Goal: Information Seeking & Learning: Learn about a topic

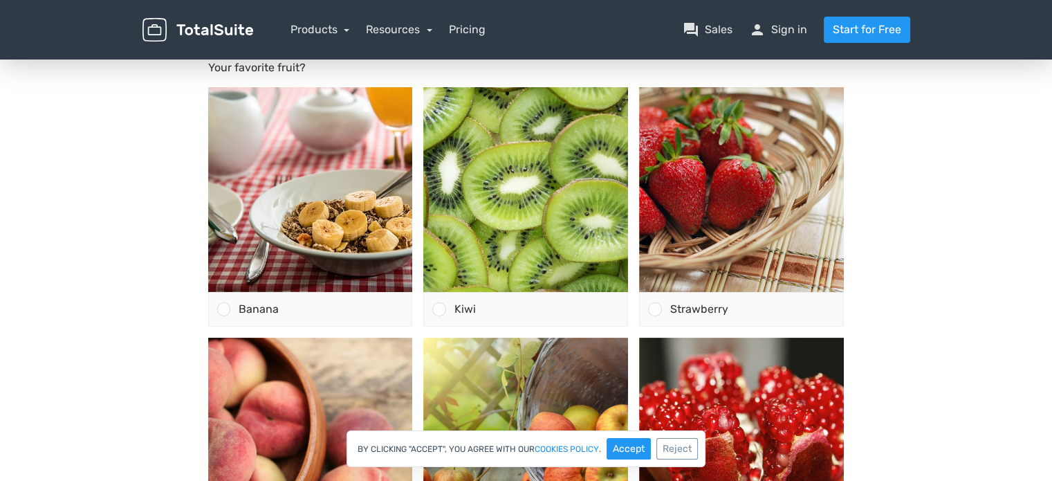
scroll to position [138, 0]
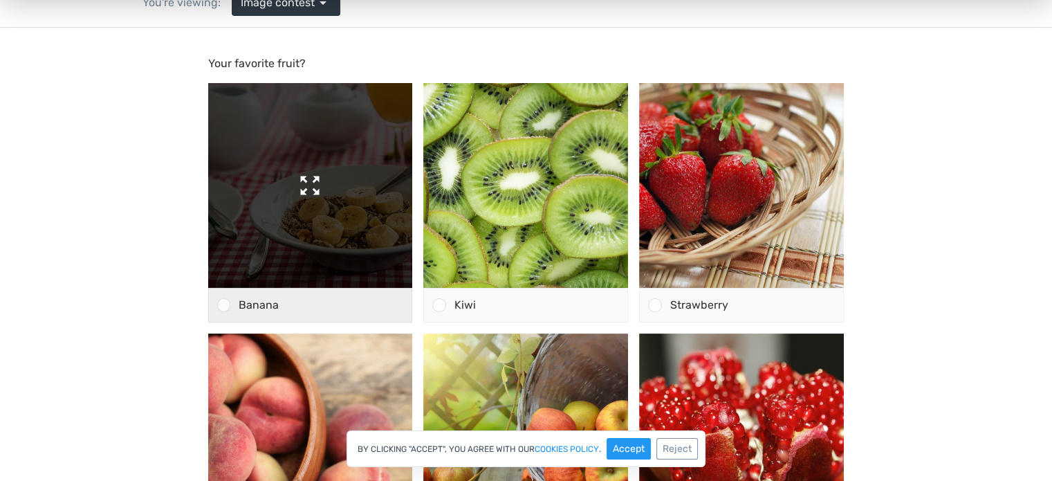
click at [330, 183] on img at bounding box center [310, 185] width 205 height 205
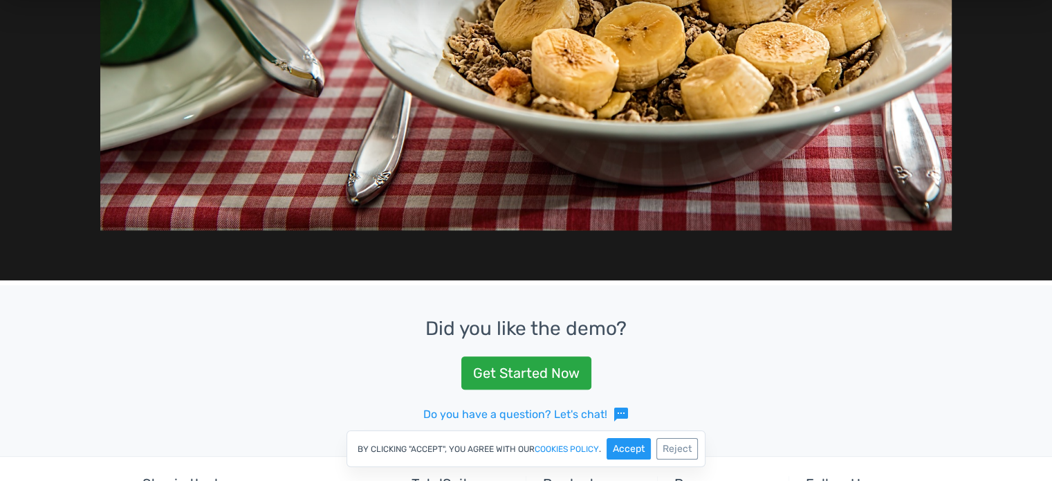
scroll to position [277, 0]
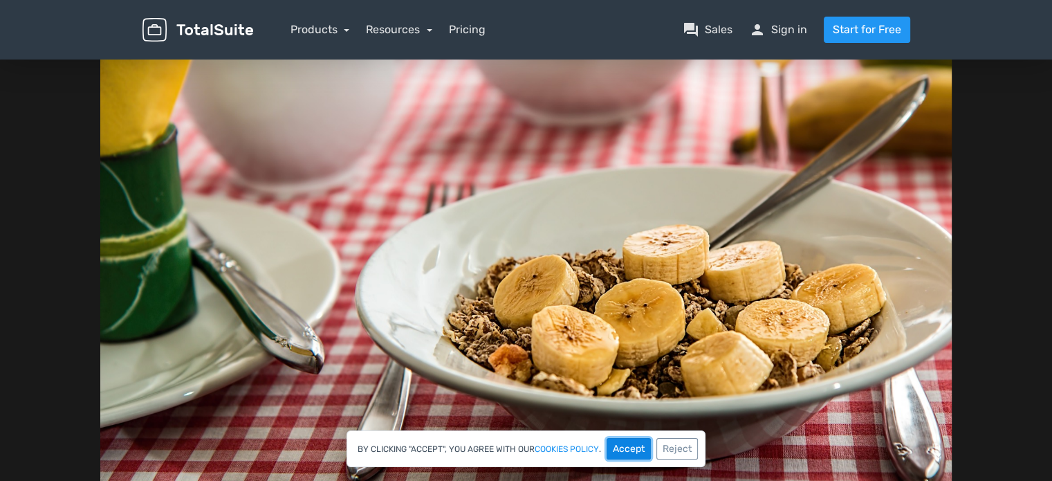
click at [633, 445] on button "Accept" at bounding box center [628, 448] width 44 height 21
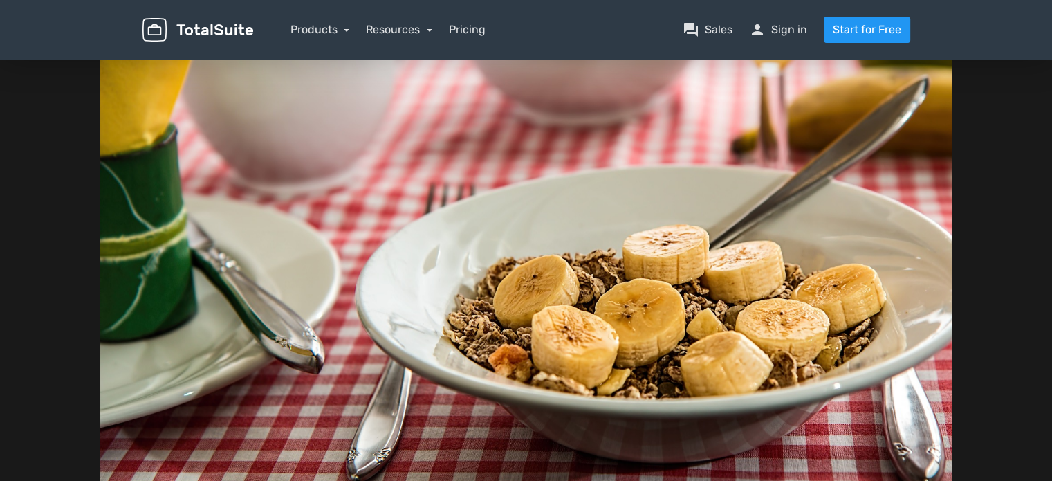
scroll to position [69, 0]
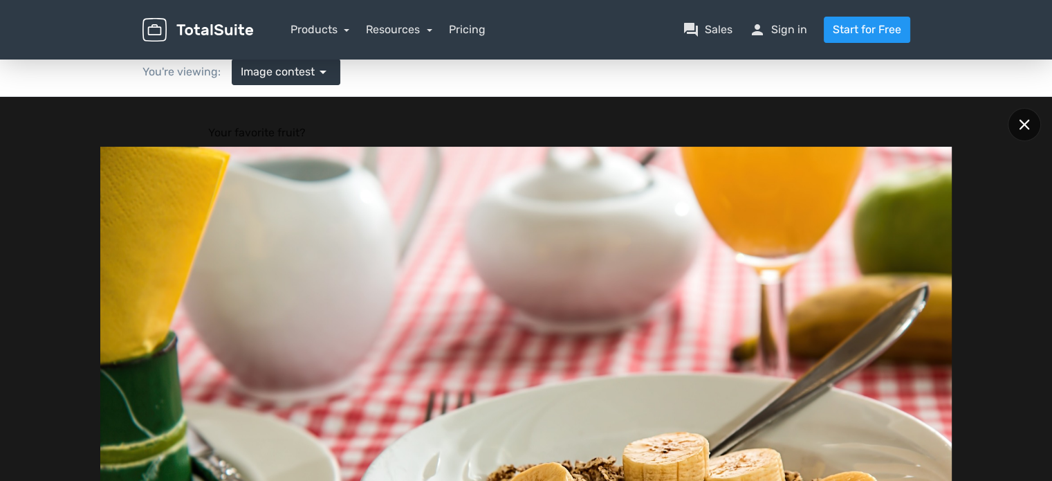
click at [1027, 125] on icon at bounding box center [1023, 124] width 10 height 10
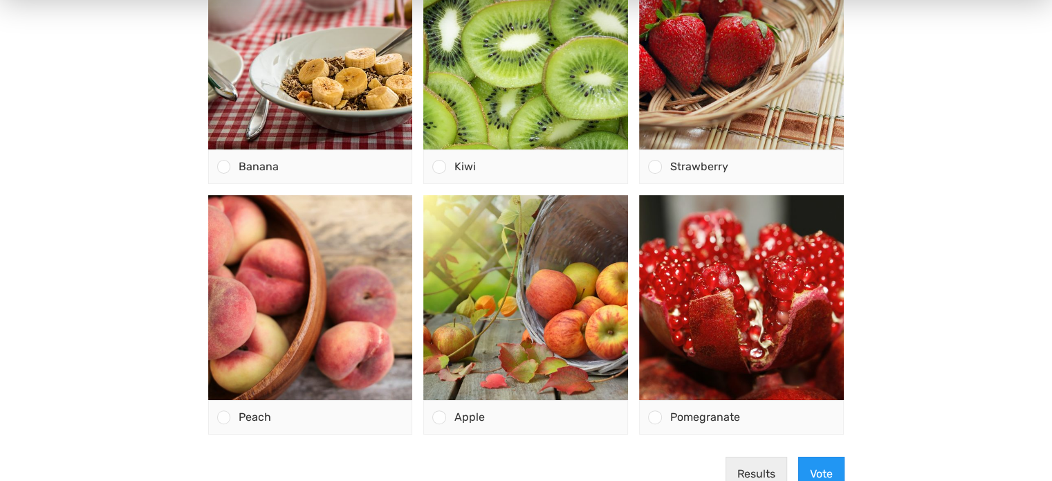
scroll to position [415, 0]
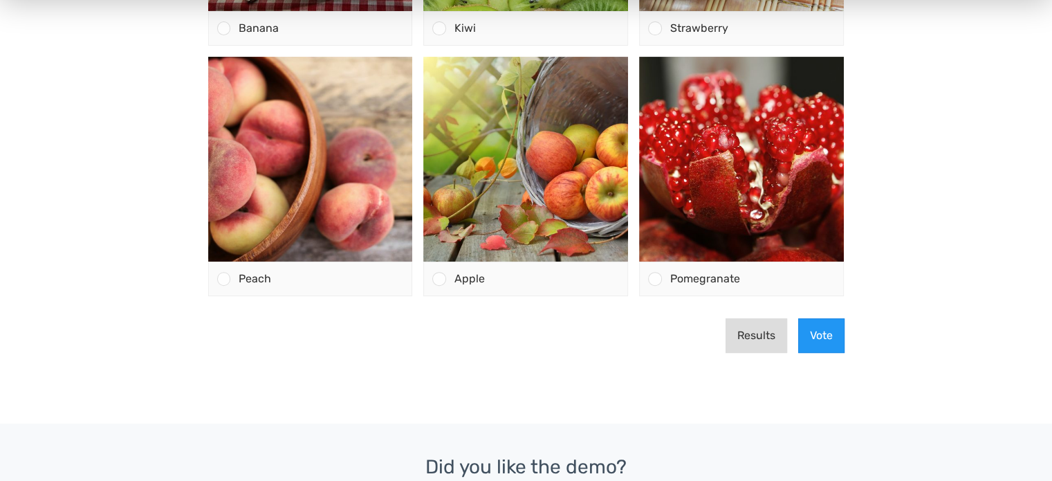
click at [767, 339] on button "Results" at bounding box center [756, 335] width 62 height 35
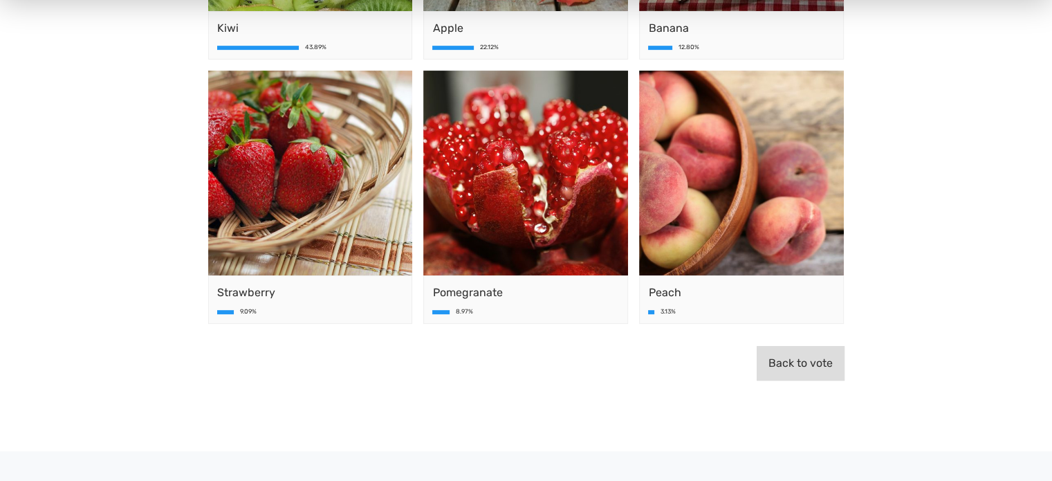
click at [803, 360] on button "Back to vote" at bounding box center [800, 363] width 88 height 35
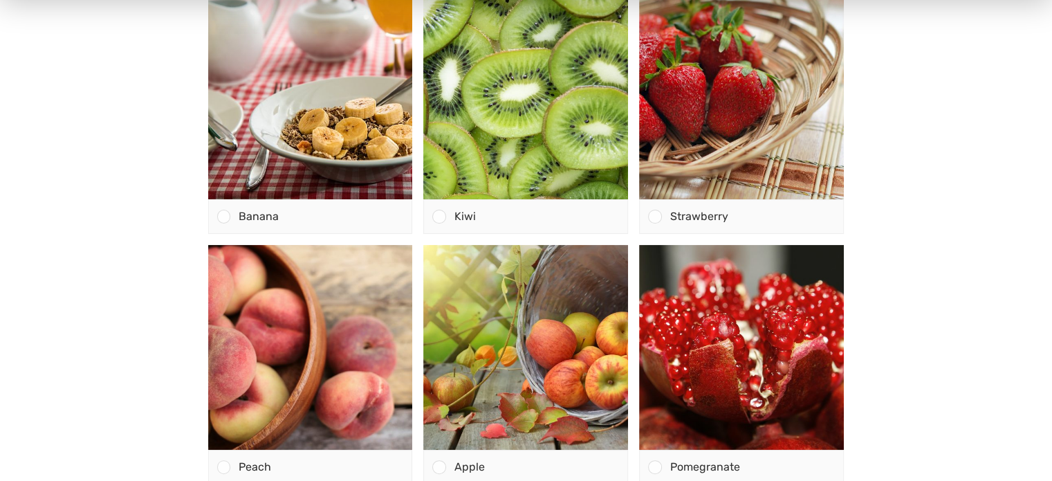
scroll to position [138, 0]
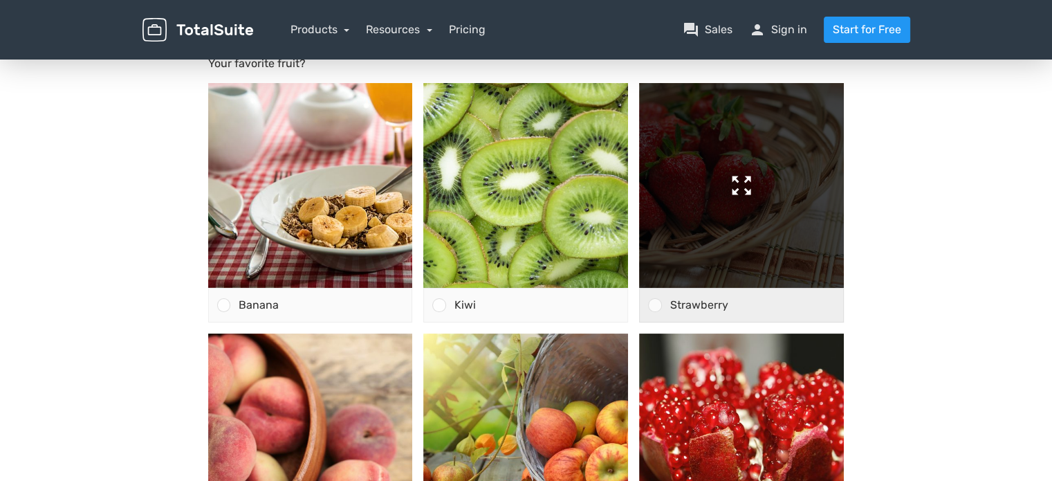
click at [784, 243] on img at bounding box center [741, 185] width 205 height 205
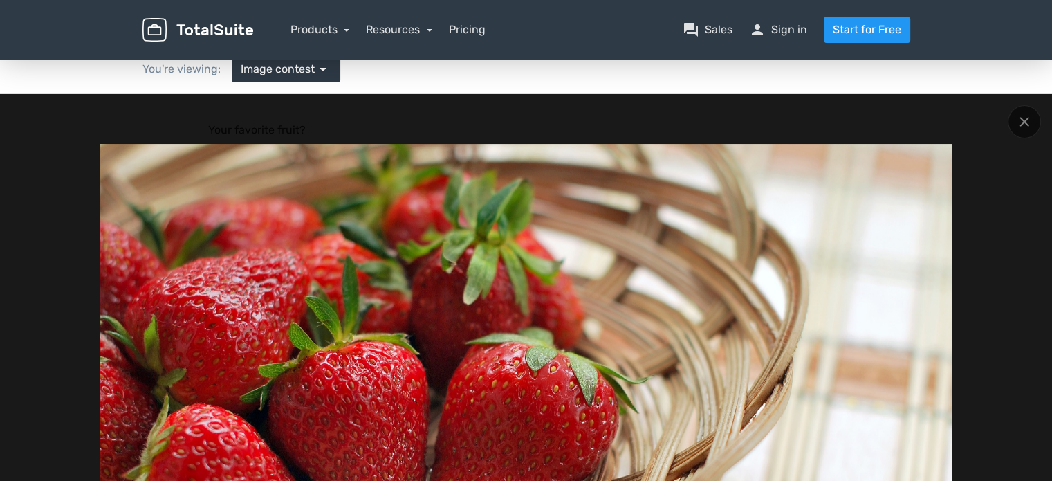
scroll to position [0, 0]
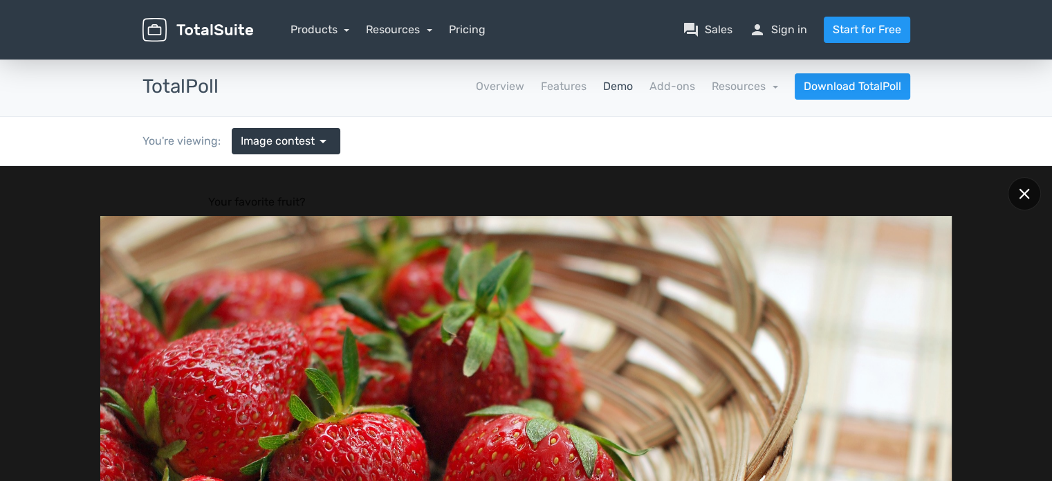
click at [1024, 198] on div at bounding box center [1023, 193] width 33 height 33
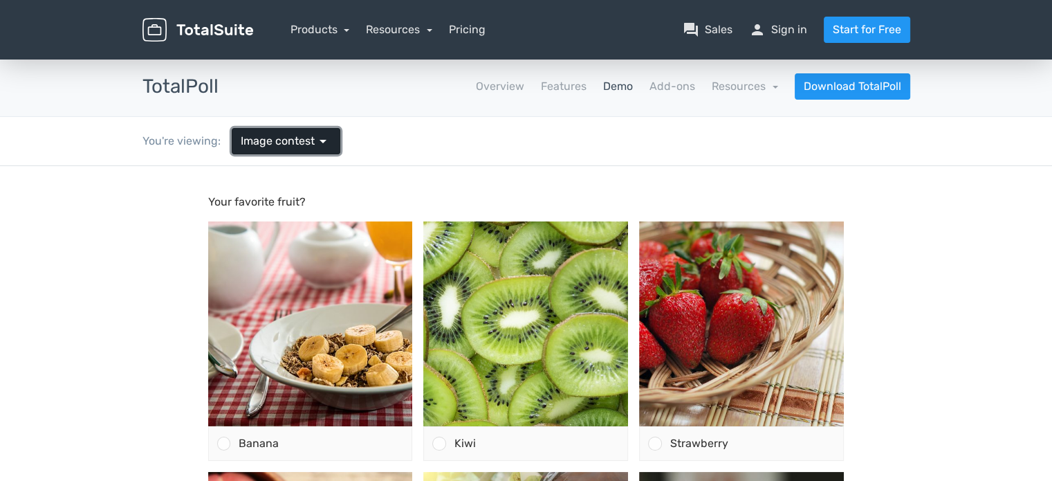
click at [331, 145] on link "Image contest arrow_drop_down" at bounding box center [286, 141] width 109 height 26
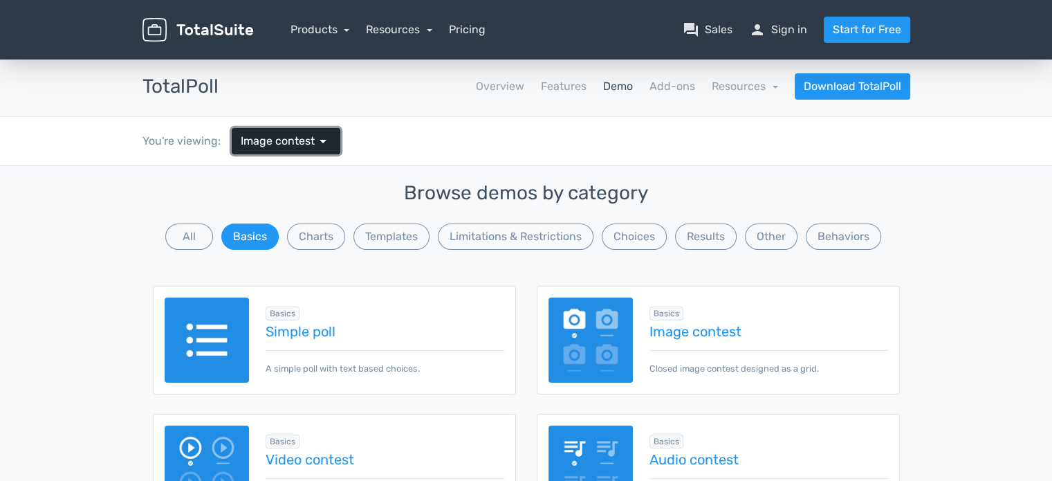
click at [326, 145] on span "arrow_drop_down" at bounding box center [323, 141] width 17 height 17
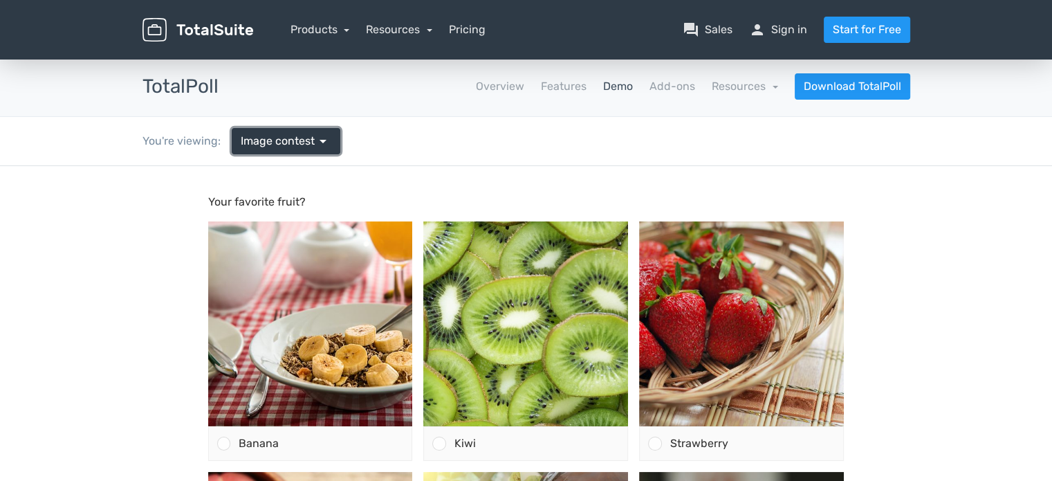
scroll to position [138, 0]
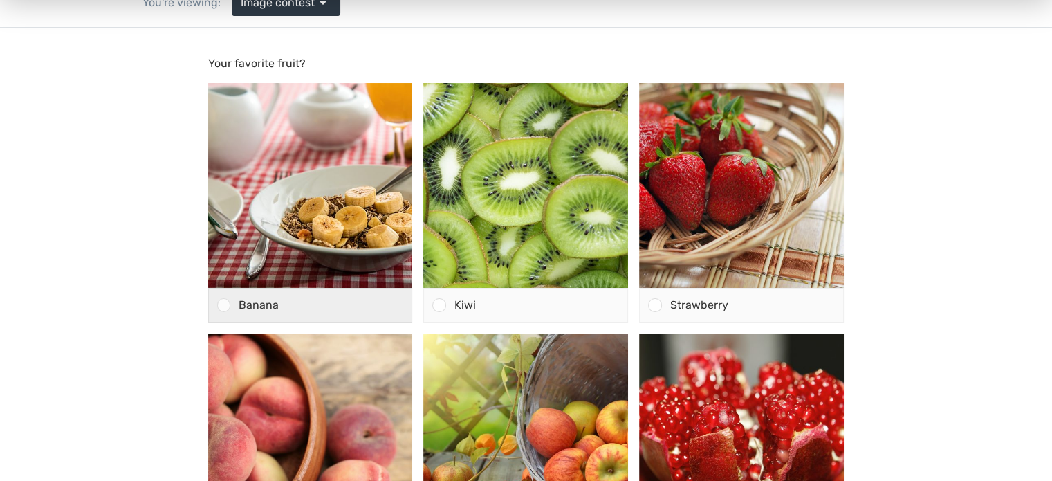
click at [227, 307] on div at bounding box center [223, 304] width 13 height 13
click at [223, 305] on input "Banana" at bounding box center [223, 305] width 0 height 0
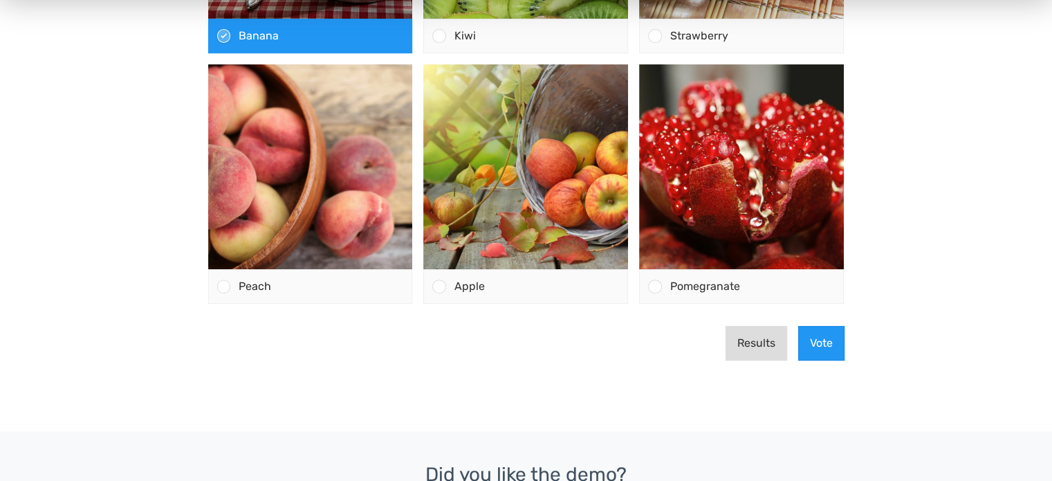
scroll to position [415, 0]
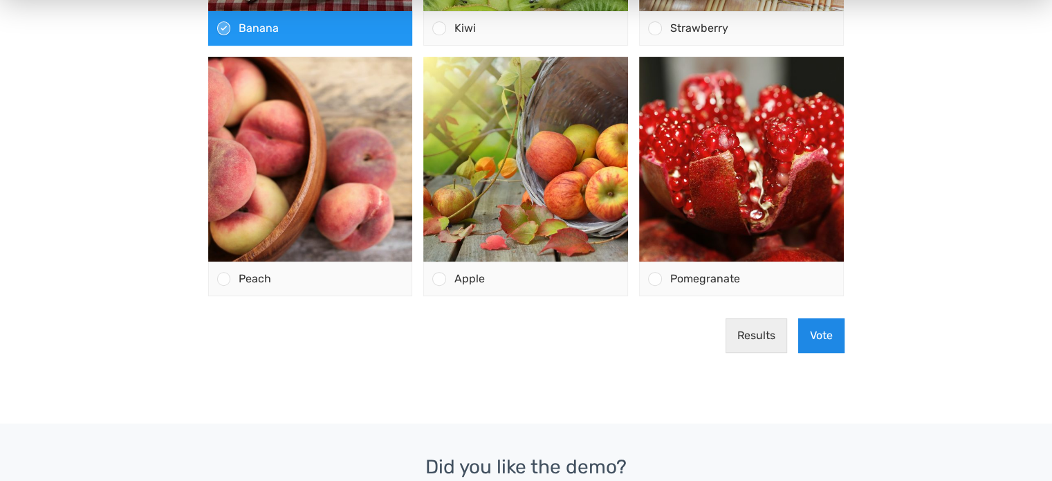
click at [821, 339] on button "Vote" at bounding box center [821, 335] width 46 height 35
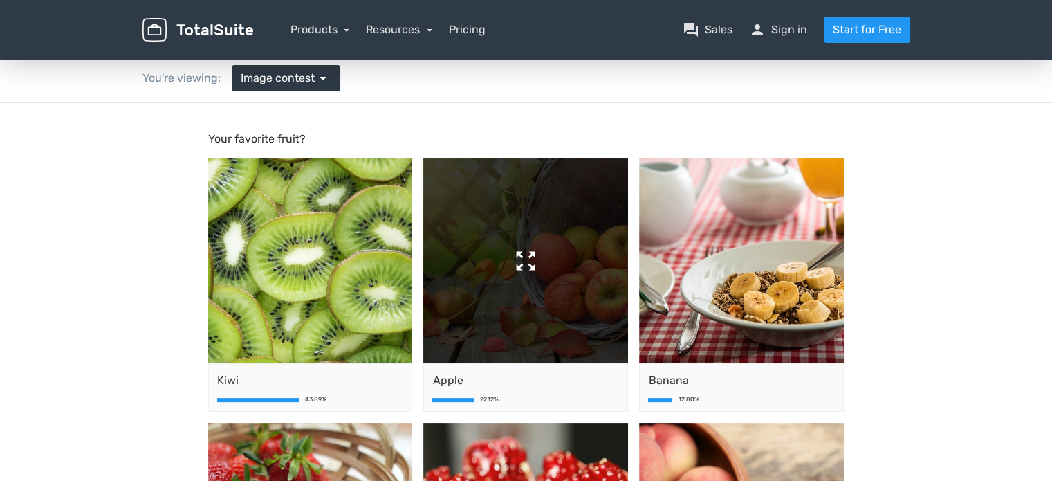
scroll to position [0, 0]
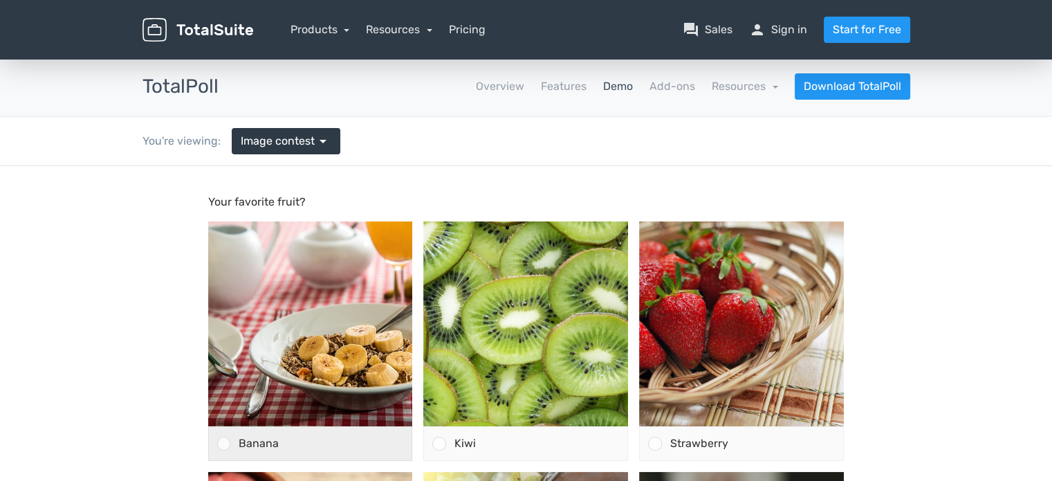
click at [221, 444] on div at bounding box center [223, 442] width 13 height 13
click at [223, 443] on input "Banana" at bounding box center [223, 443] width 0 height 0
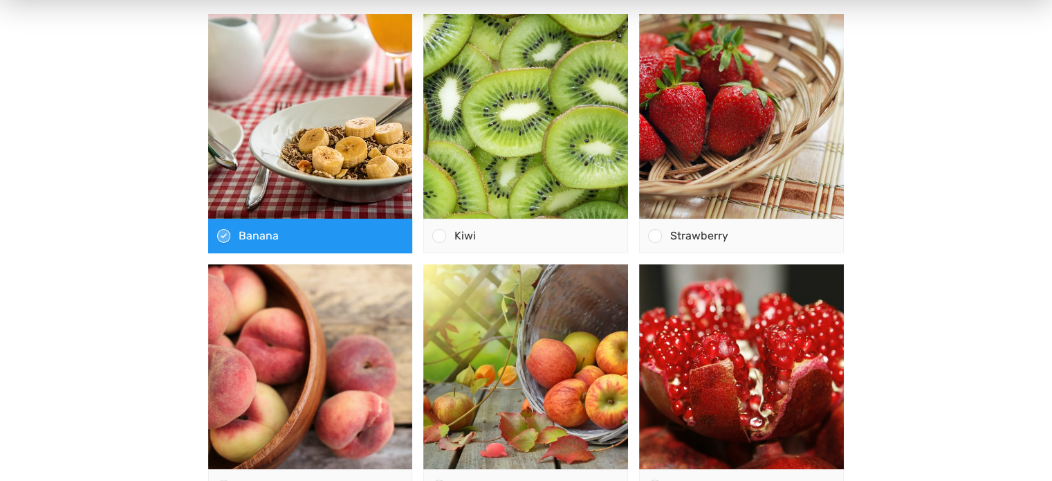
scroll to position [415, 0]
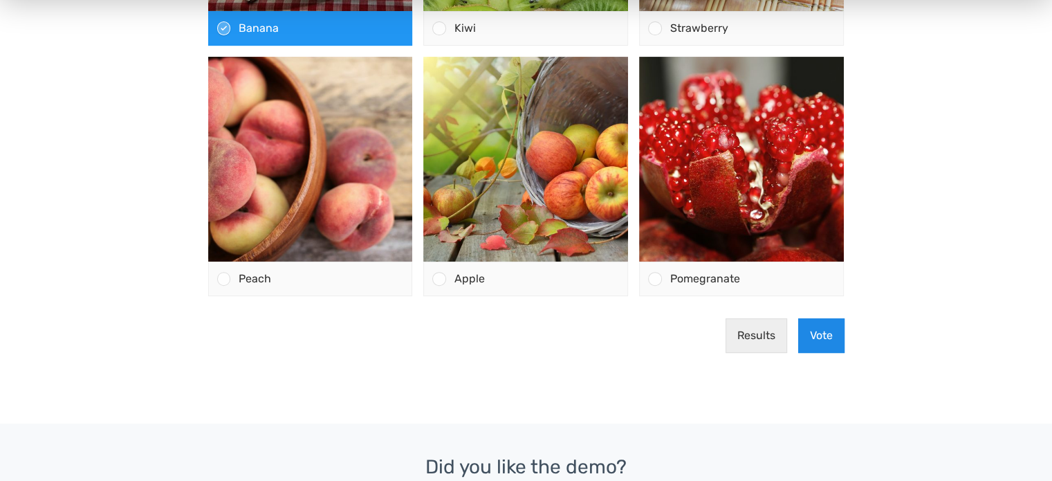
click at [824, 339] on button "Vote" at bounding box center [821, 335] width 46 height 35
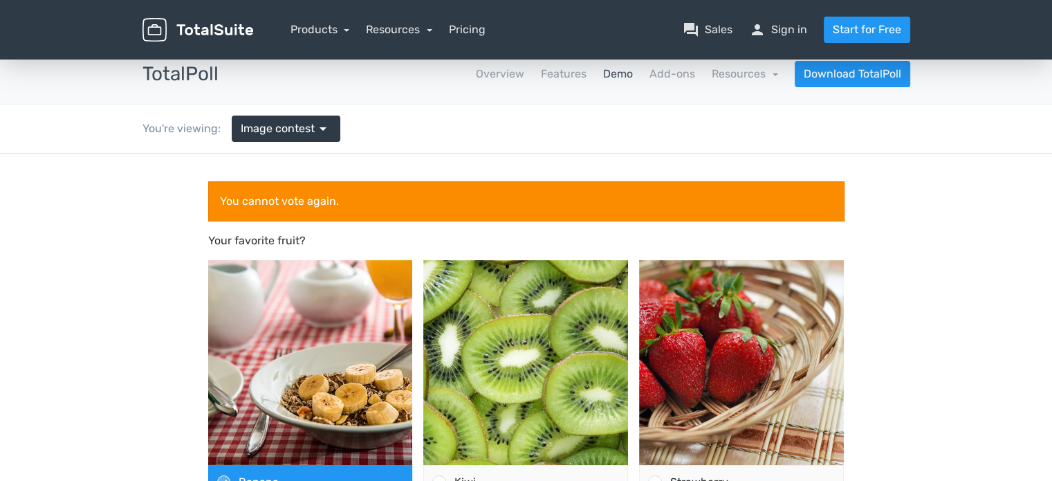
scroll to position [0, 0]
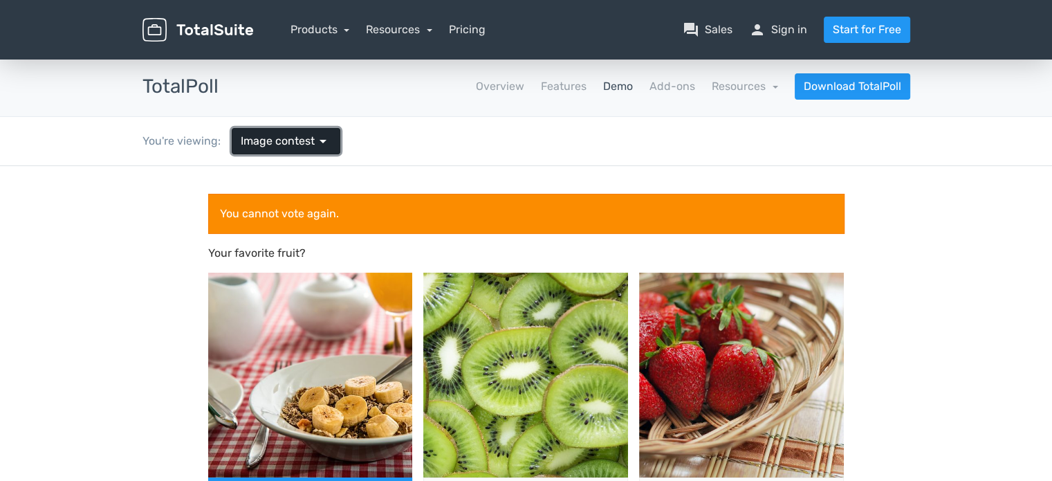
click at [288, 143] on span "Image contest" at bounding box center [278, 141] width 74 height 17
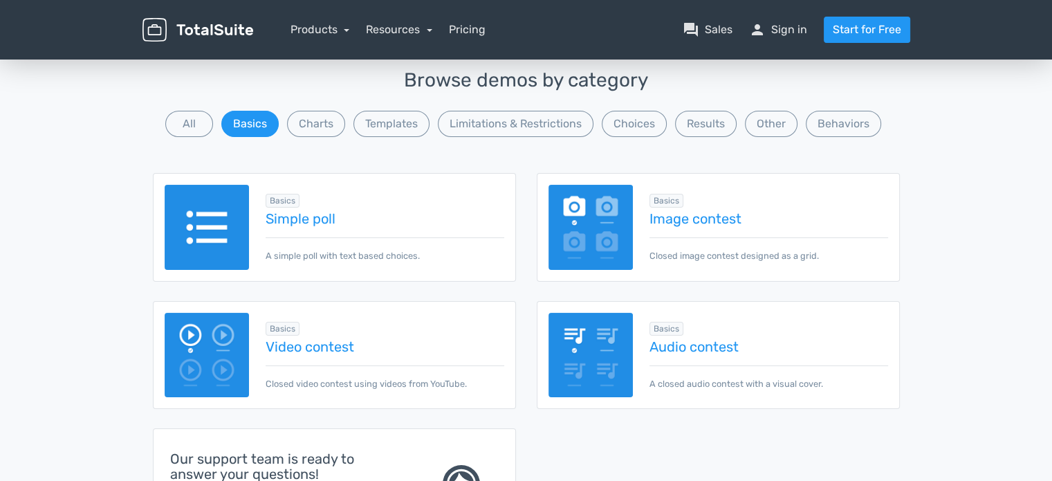
scroll to position [69, 0]
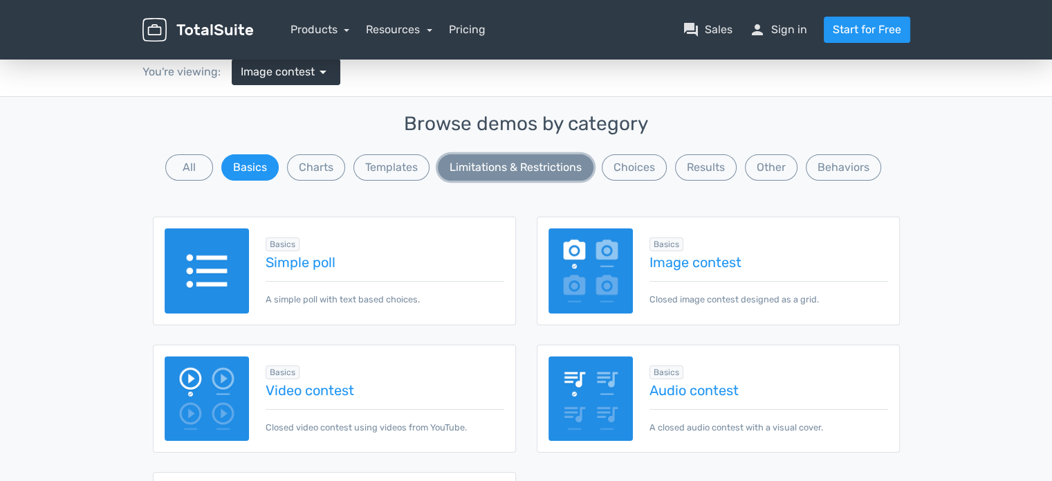
click at [543, 166] on button "Limitations & Restrictions" at bounding box center [516, 167] width 156 height 26
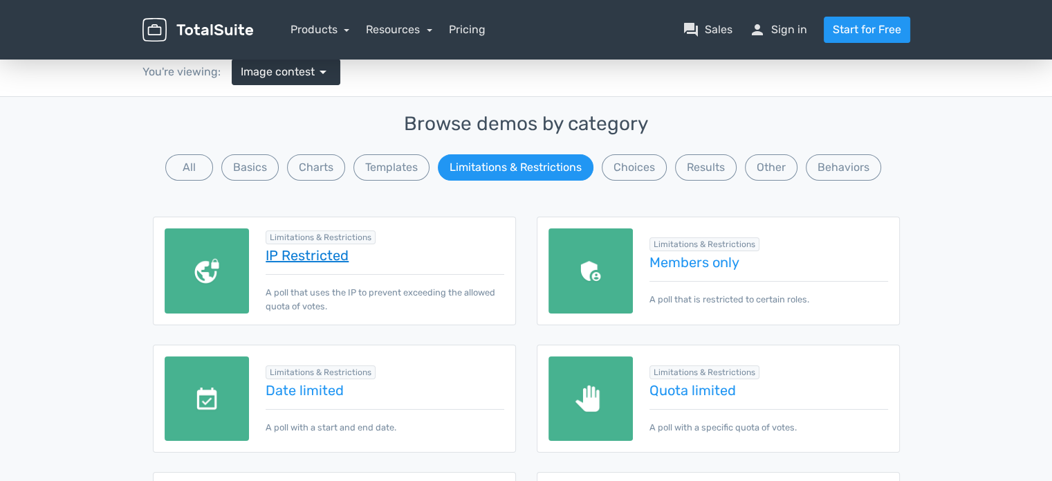
click at [309, 254] on link "IP Restricted" at bounding box center [385, 255] width 238 height 15
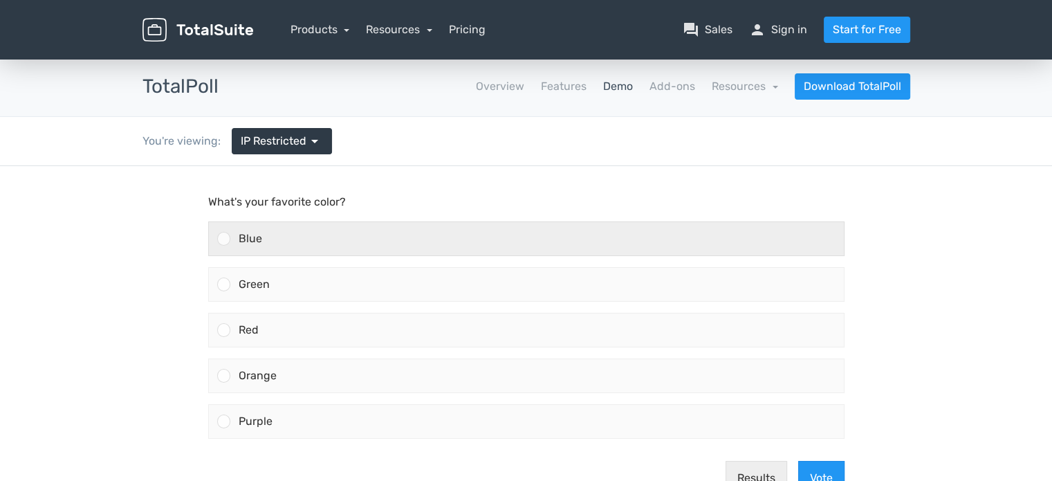
click at [216, 233] on div at bounding box center [219, 238] width 21 height 33
click at [223, 239] on input "Blue" at bounding box center [223, 239] width 0 height 0
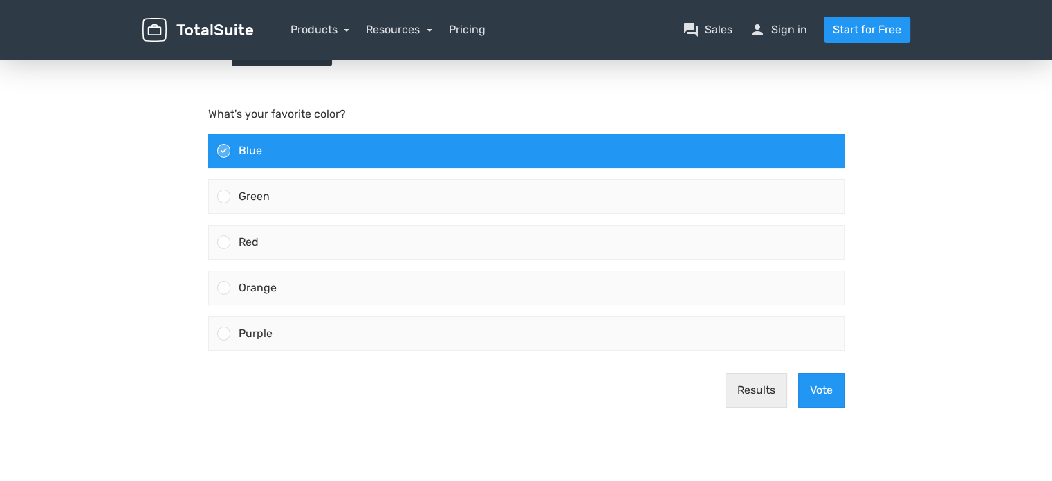
scroll to position [138, 0]
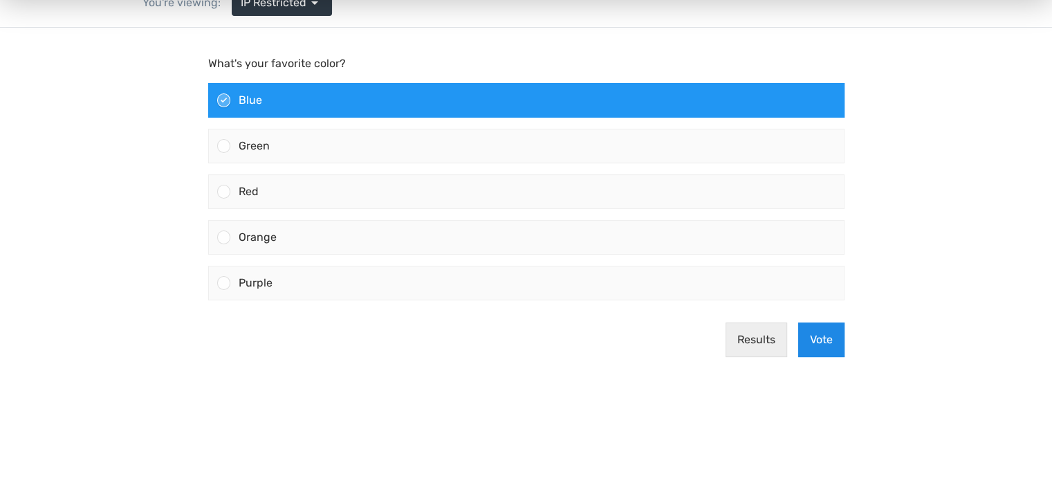
click at [826, 344] on button "Vote" at bounding box center [821, 339] width 46 height 35
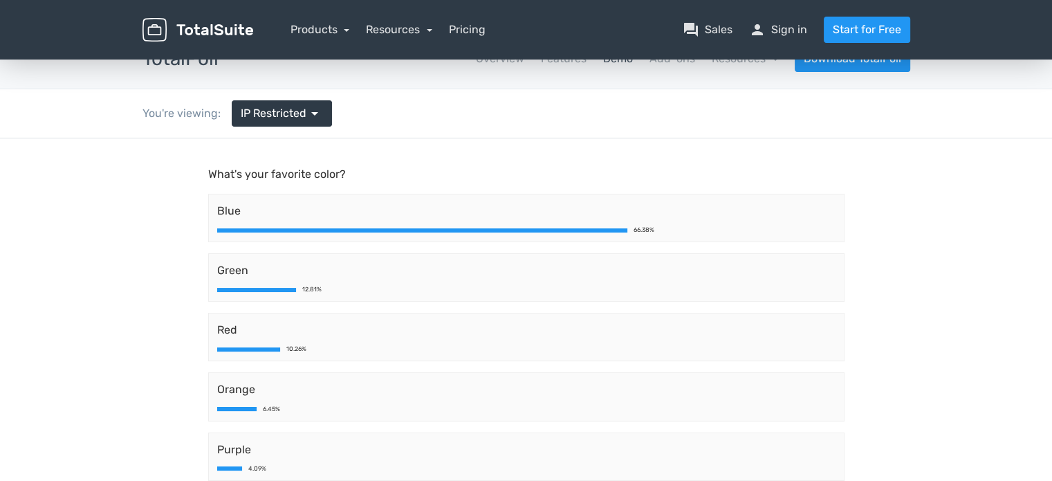
scroll to position [0, 0]
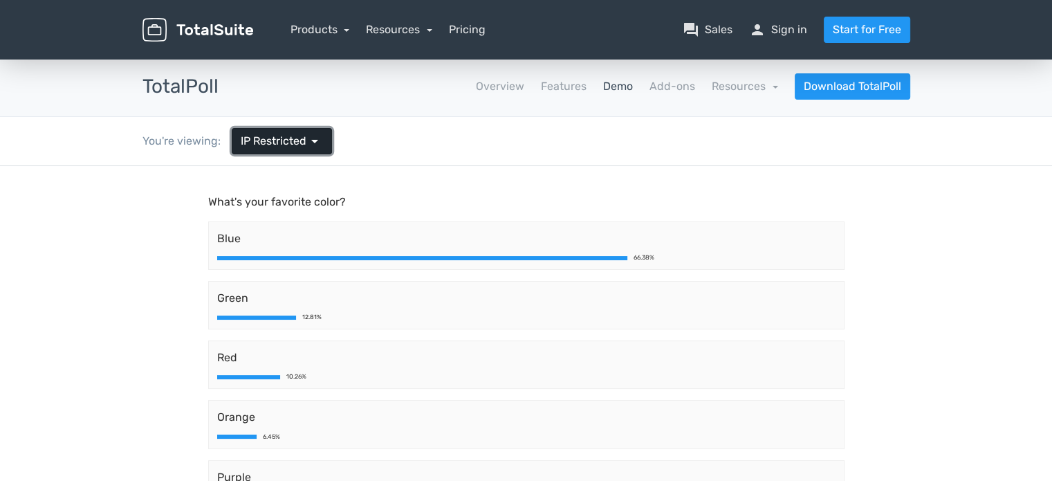
click at [306, 146] on span "arrow_drop_down" at bounding box center [314, 141] width 17 height 17
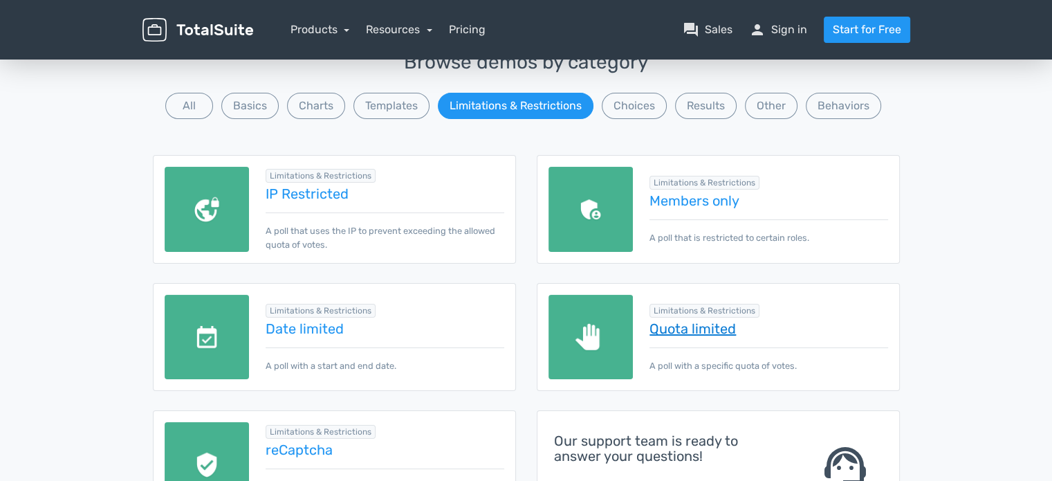
scroll to position [138, 0]
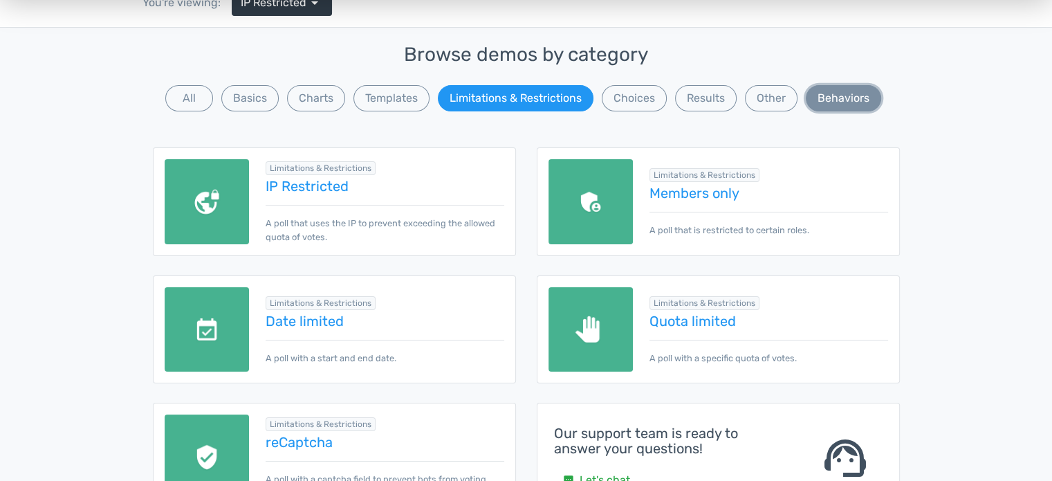
click at [856, 89] on button "Behaviors" at bounding box center [843, 98] width 75 height 26
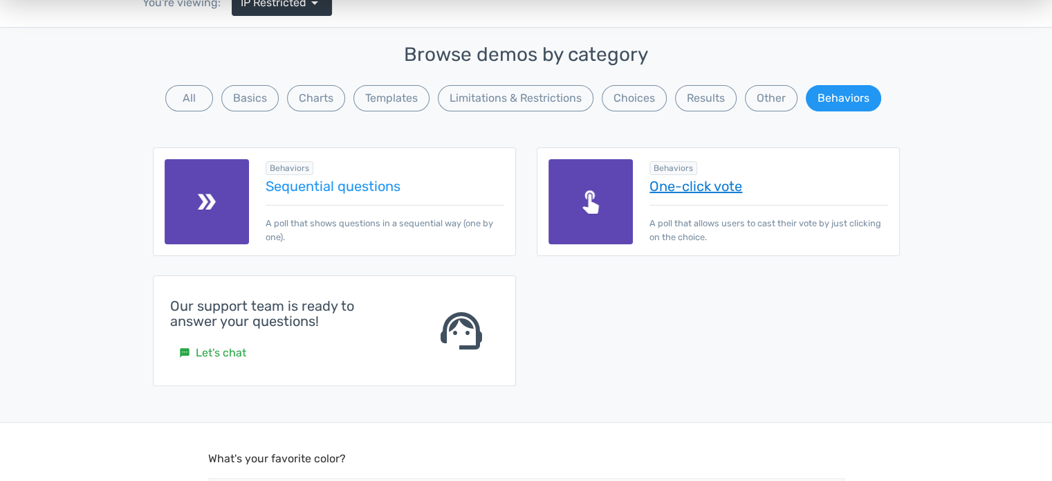
click at [698, 187] on link "One-click vote" at bounding box center [768, 185] width 238 height 15
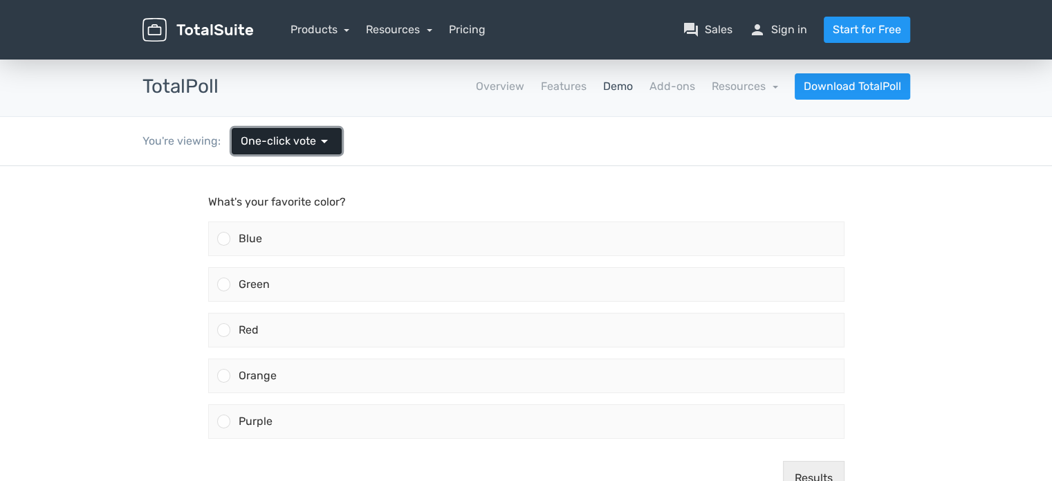
click at [306, 138] on span "One-click vote" at bounding box center [278, 141] width 75 height 17
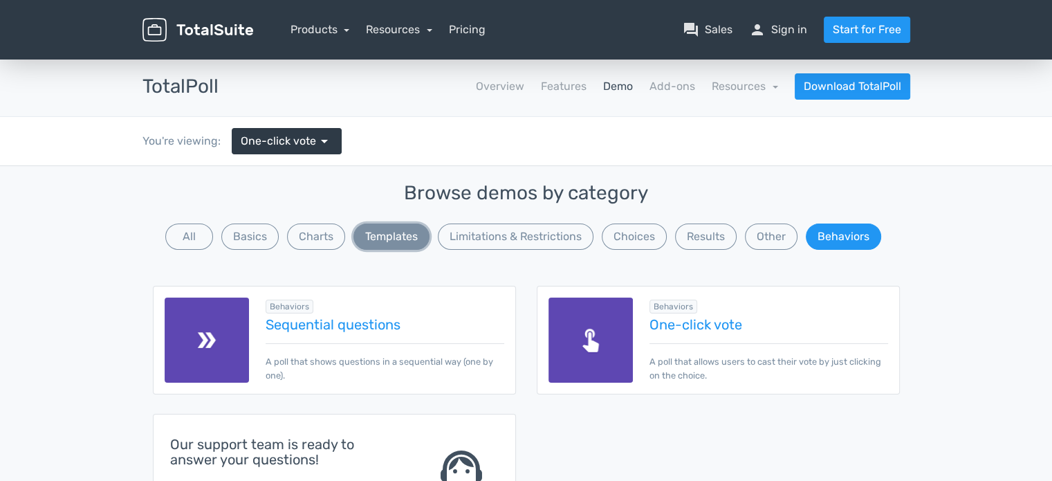
click at [385, 241] on button "Templates" at bounding box center [391, 236] width 76 height 26
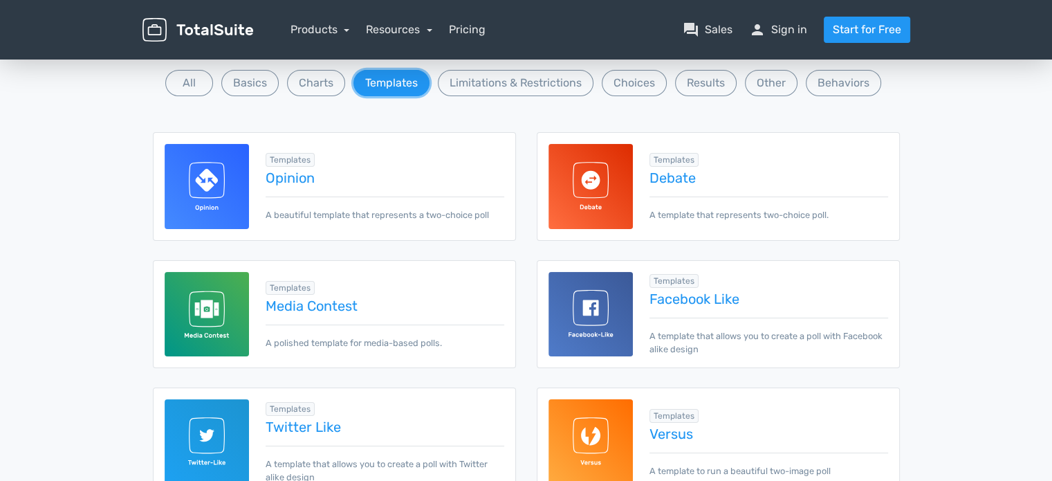
scroll to position [69, 0]
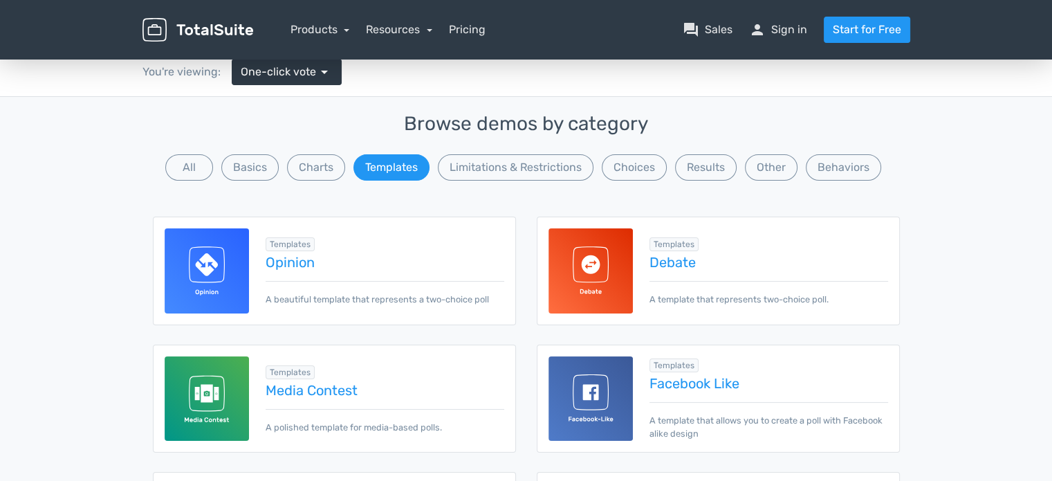
click at [203, 267] on img at bounding box center [207, 270] width 85 height 85
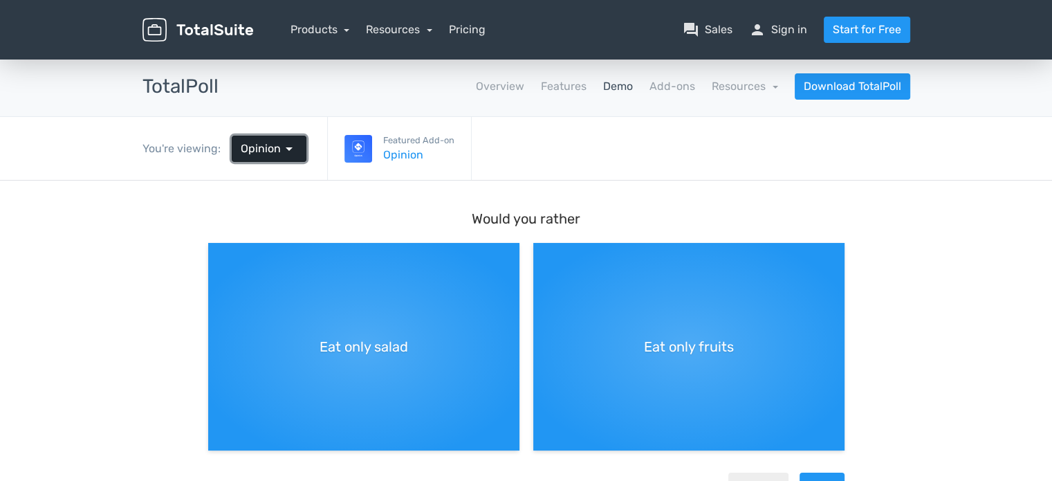
click at [287, 151] on span "arrow_drop_down" at bounding box center [289, 148] width 17 height 17
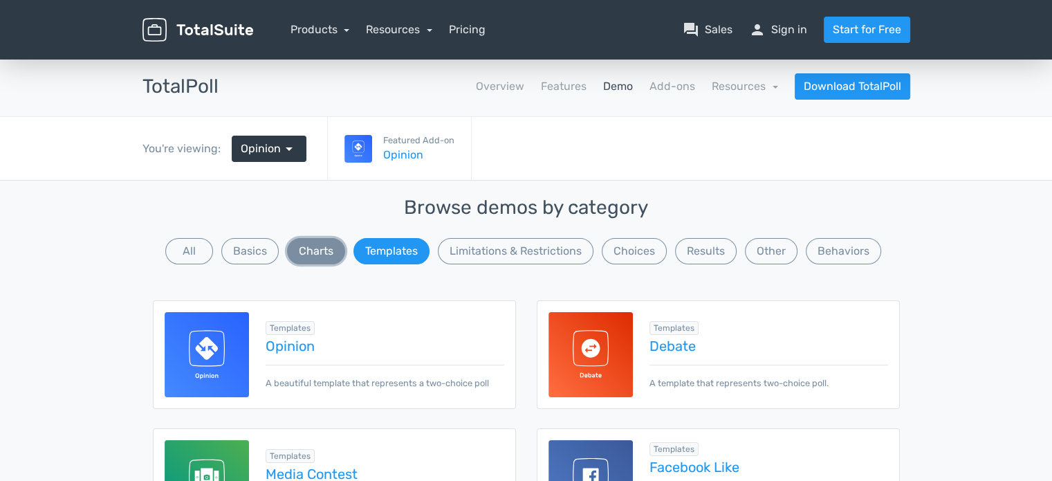
click at [315, 254] on button "Charts" at bounding box center [316, 251] width 58 height 26
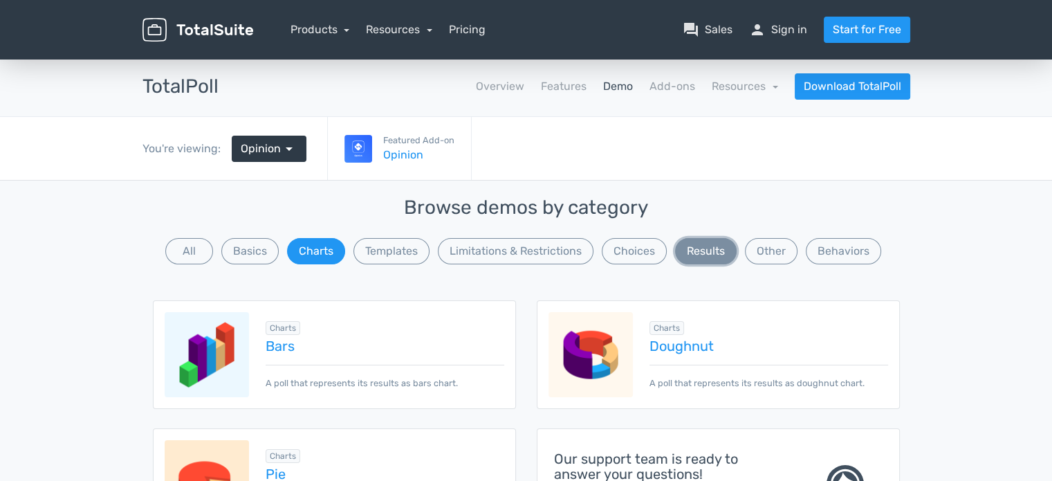
click at [715, 254] on button "Results" at bounding box center [706, 251] width 62 height 26
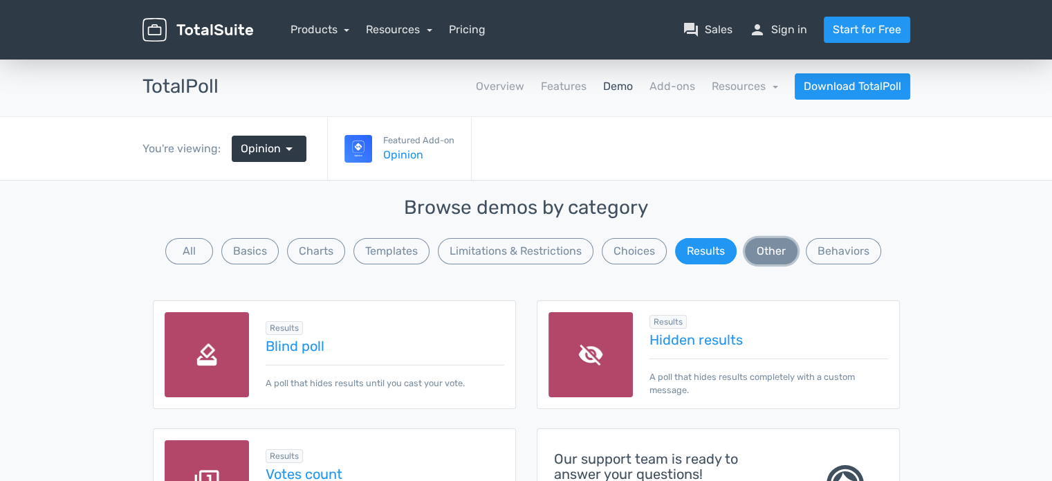
click at [773, 257] on button "Other" at bounding box center [771, 251] width 53 height 26
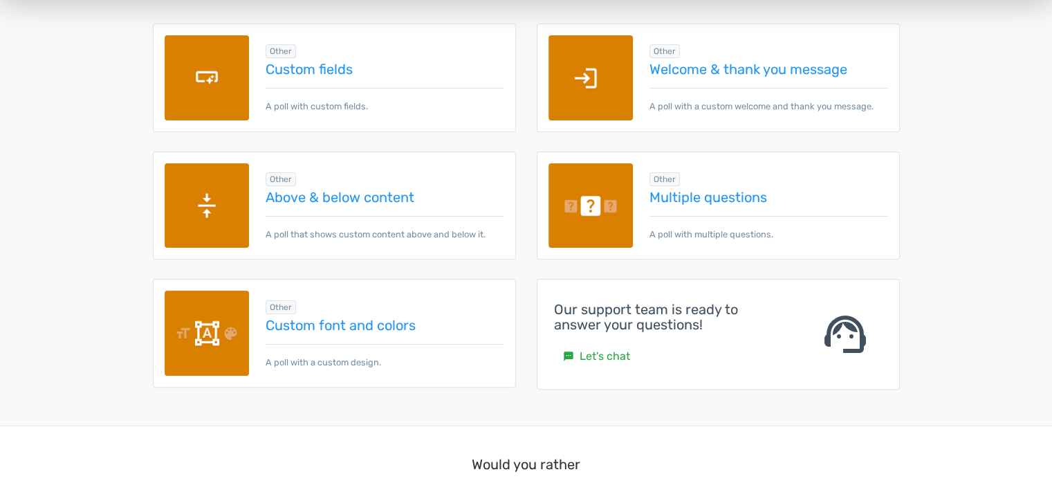
scroll to position [69, 0]
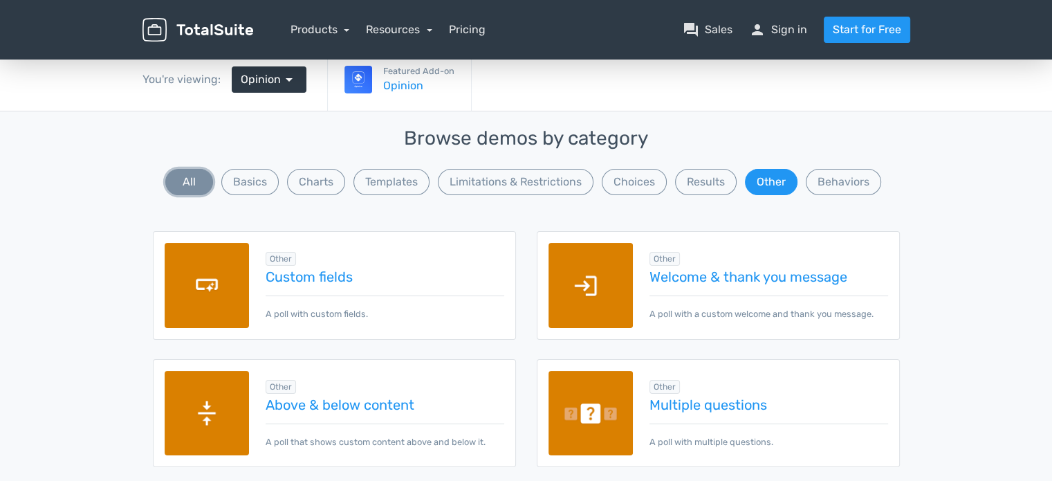
click at [178, 186] on button "All" at bounding box center [189, 182] width 48 height 26
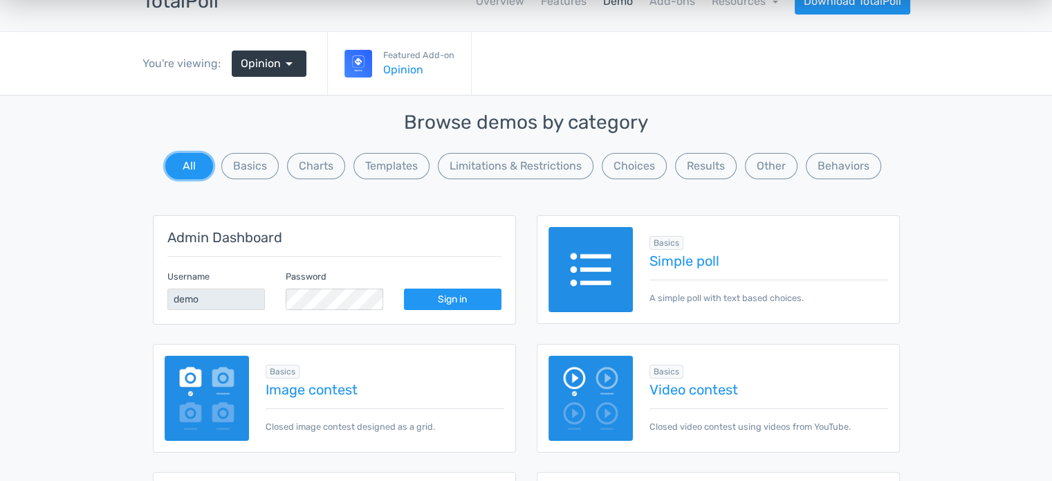
scroll to position [0, 0]
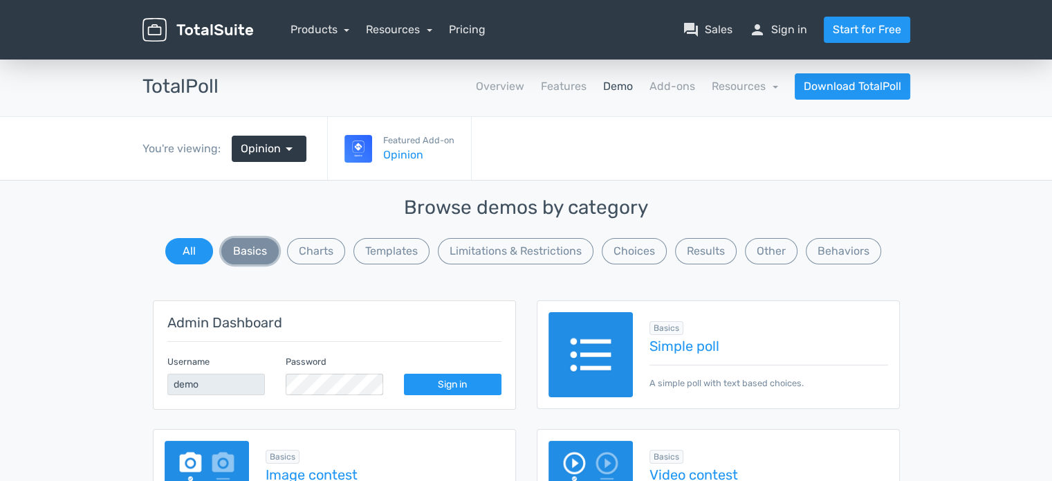
click at [249, 259] on button "Basics" at bounding box center [249, 251] width 57 height 26
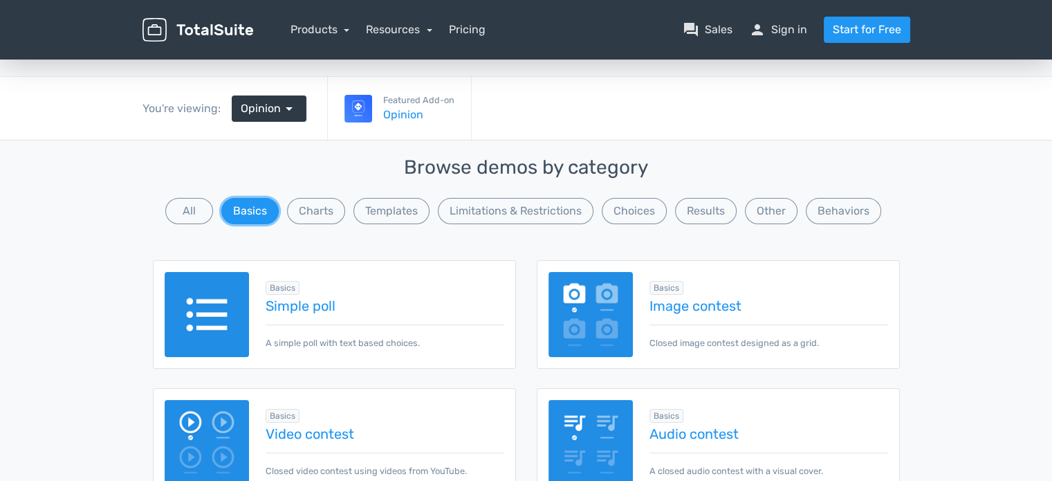
scroll to position [138, 0]
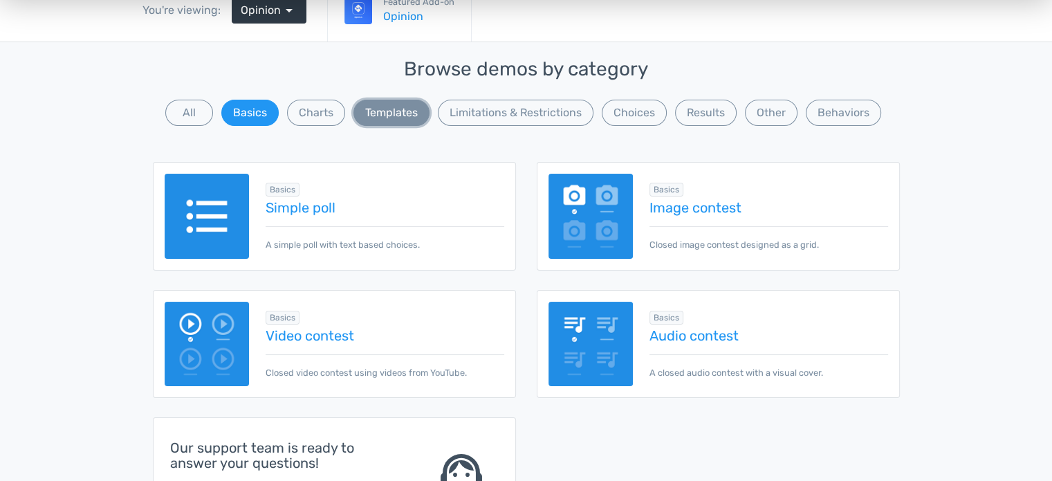
click at [387, 114] on button "Templates" at bounding box center [391, 113] width 76 height 26
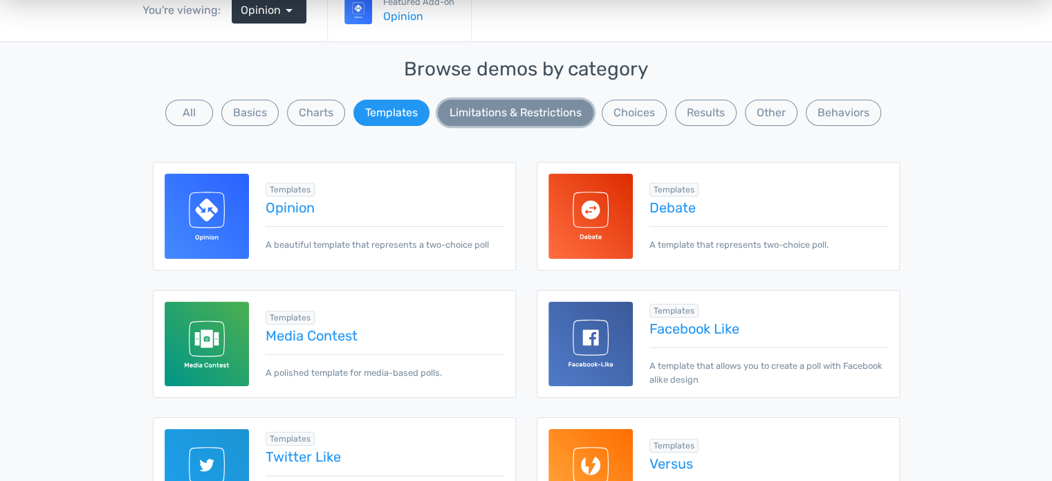
click at [517, 118] on button "Limitations & Restrictions" at bounding box center [516, 113] width 156 height 26
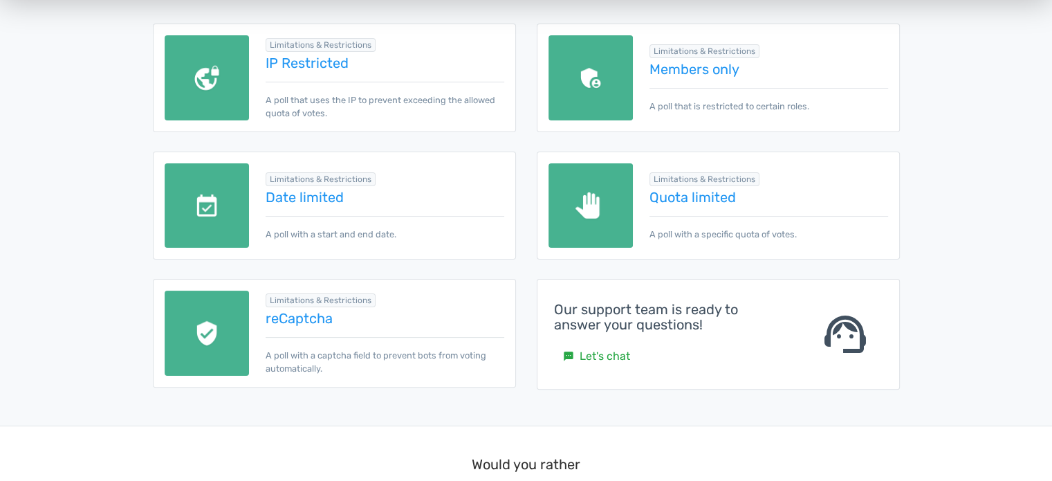
scroll to position [69, 0]
